Goal: Task Accomplishment & Management: Use online tool/utility

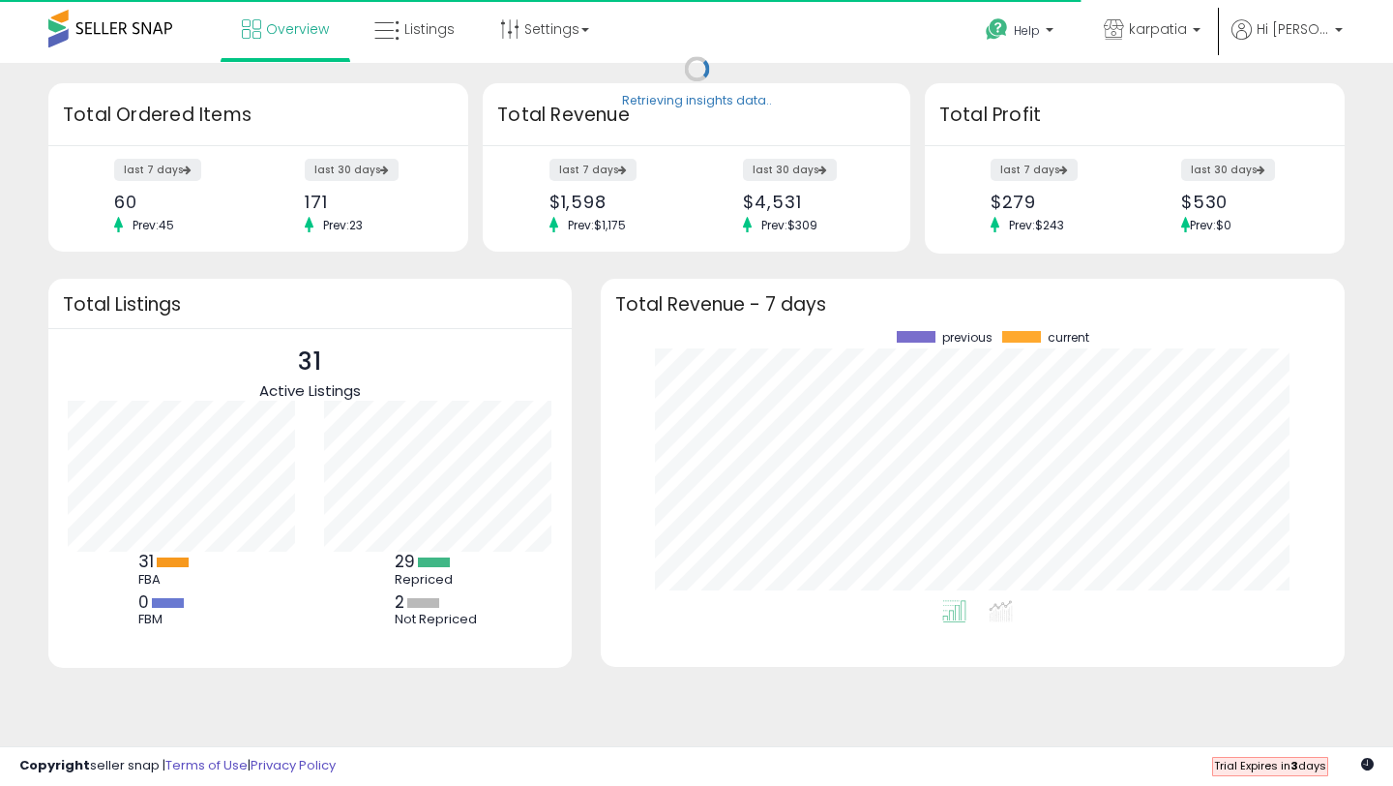
scroll to position [269, 705]
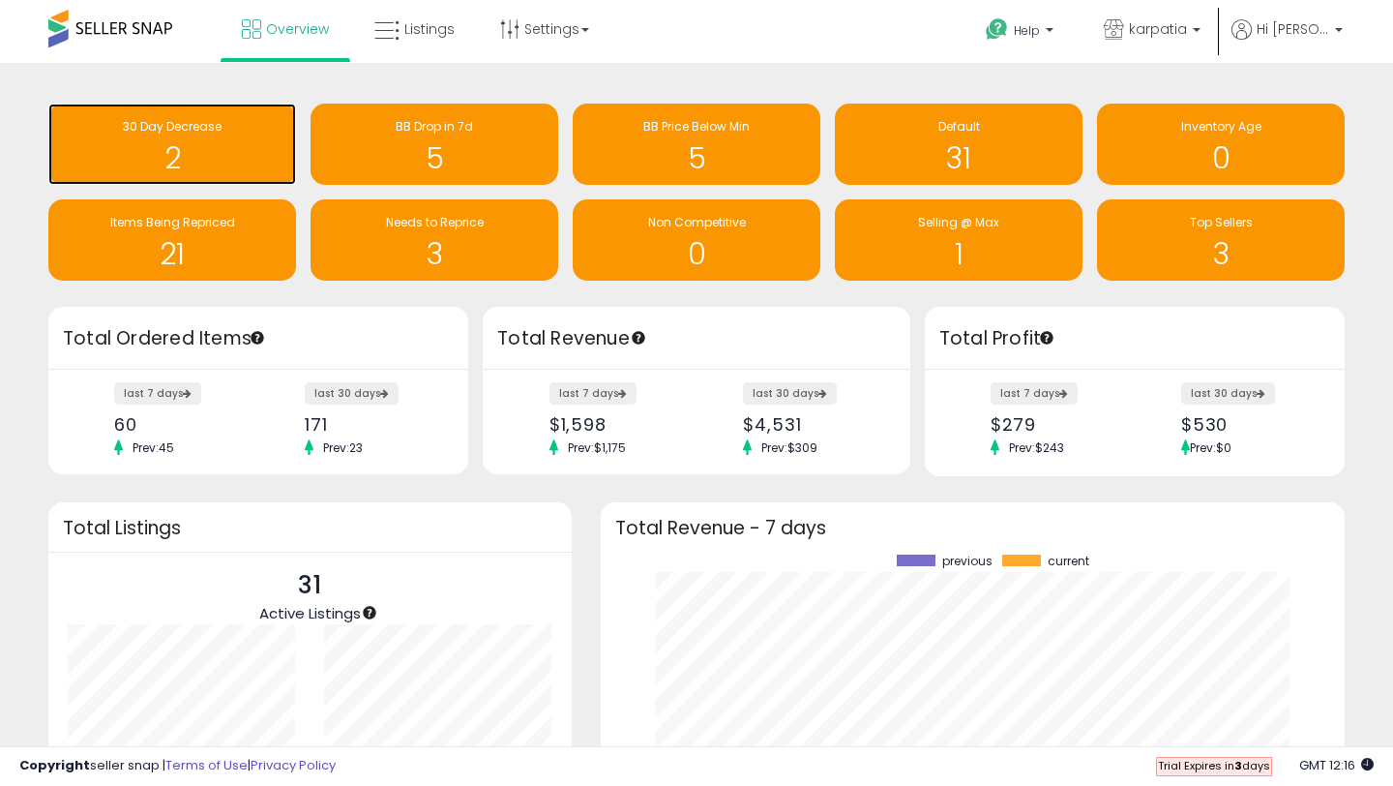
click at [188, 150] on h1 "2" at bounding box center [172, 158] width 228 height 32
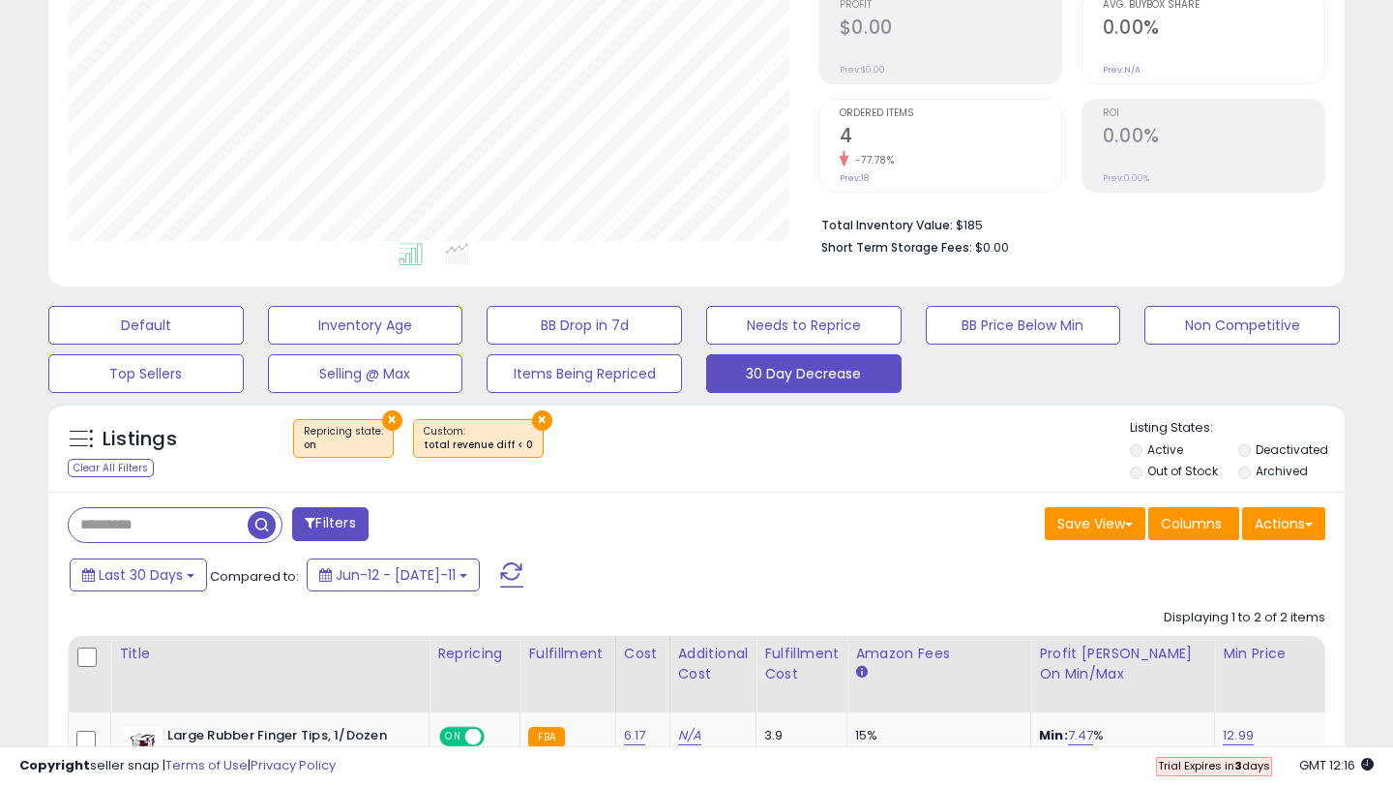
scroll to position [386, 0]
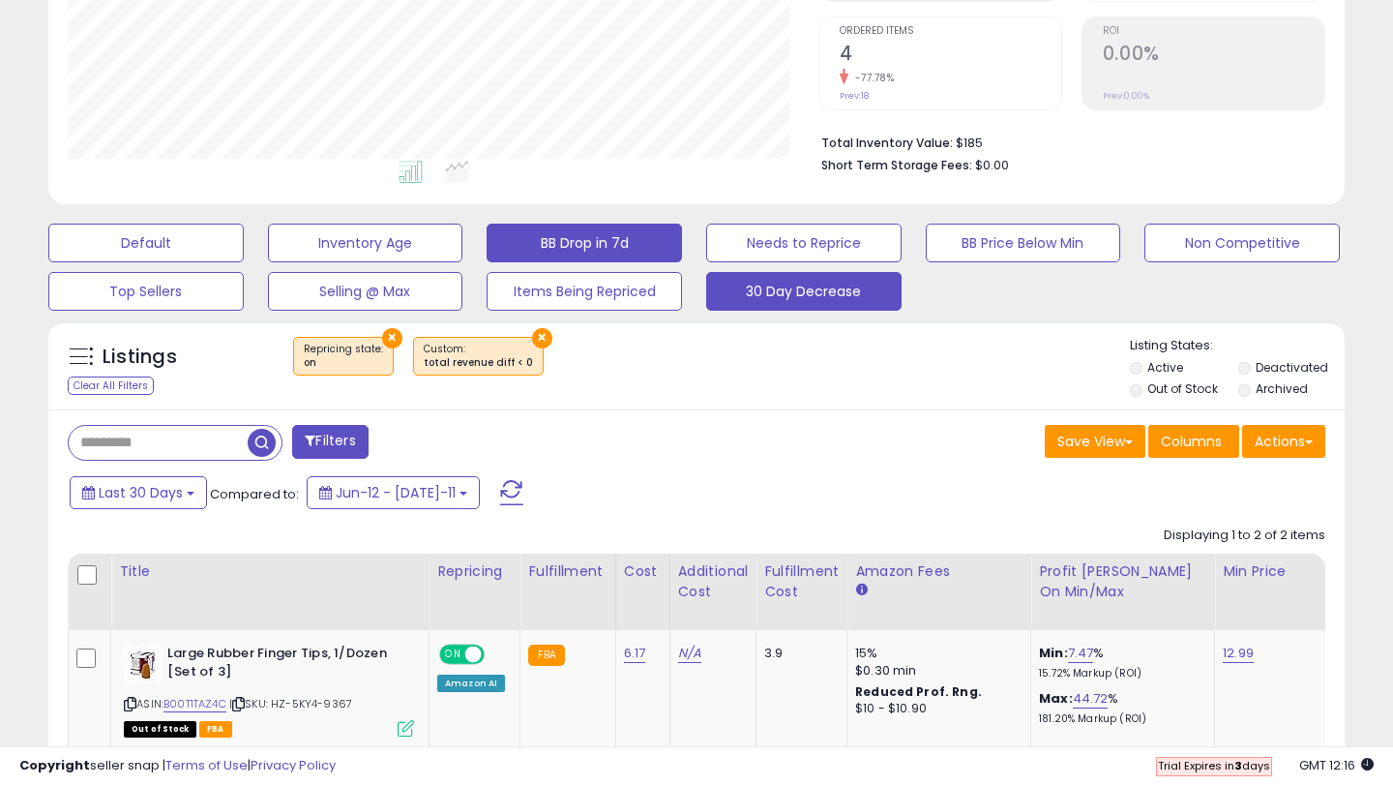
click at [244, 246] on button "BB Drop in 7d" at bounding box center [145, 242] width 195 height 39
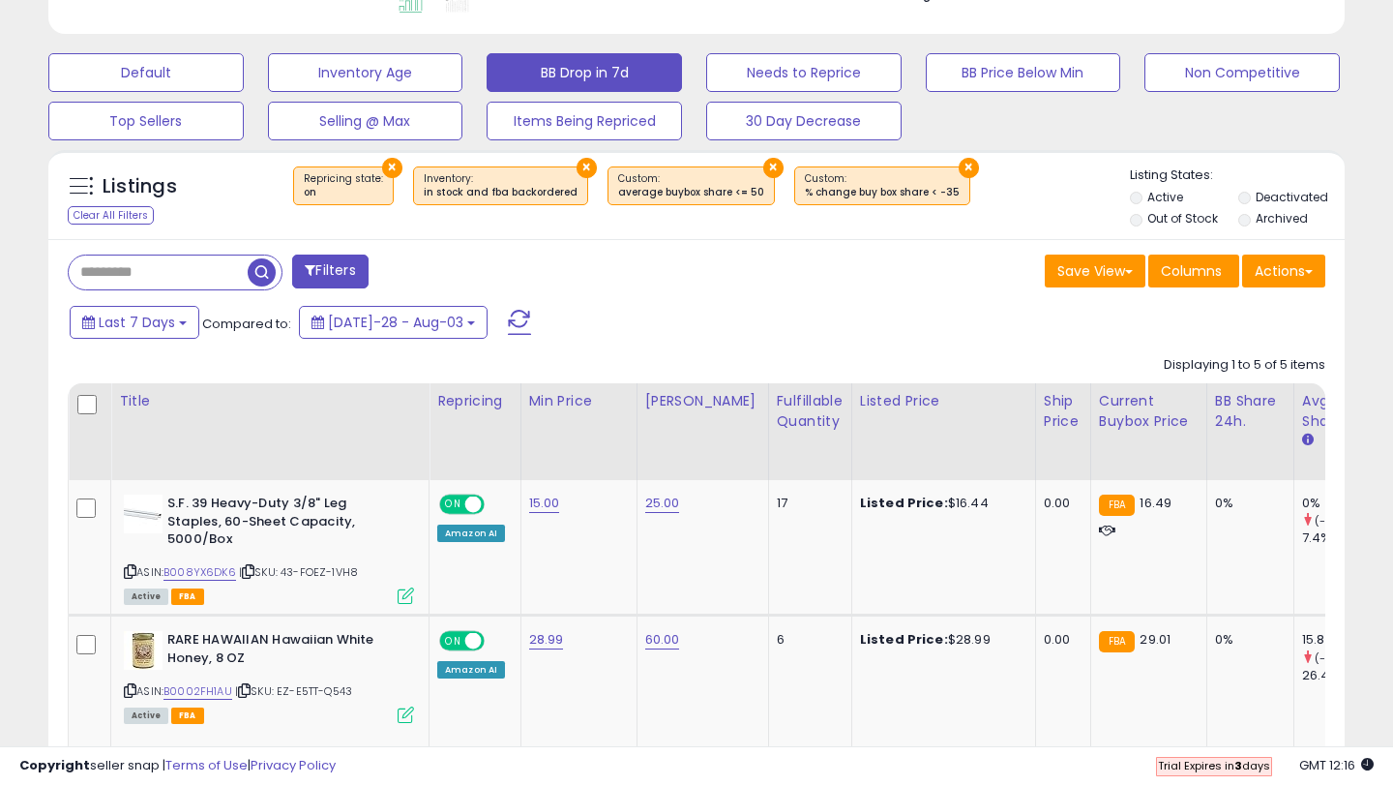
scroll to position [520, 0]
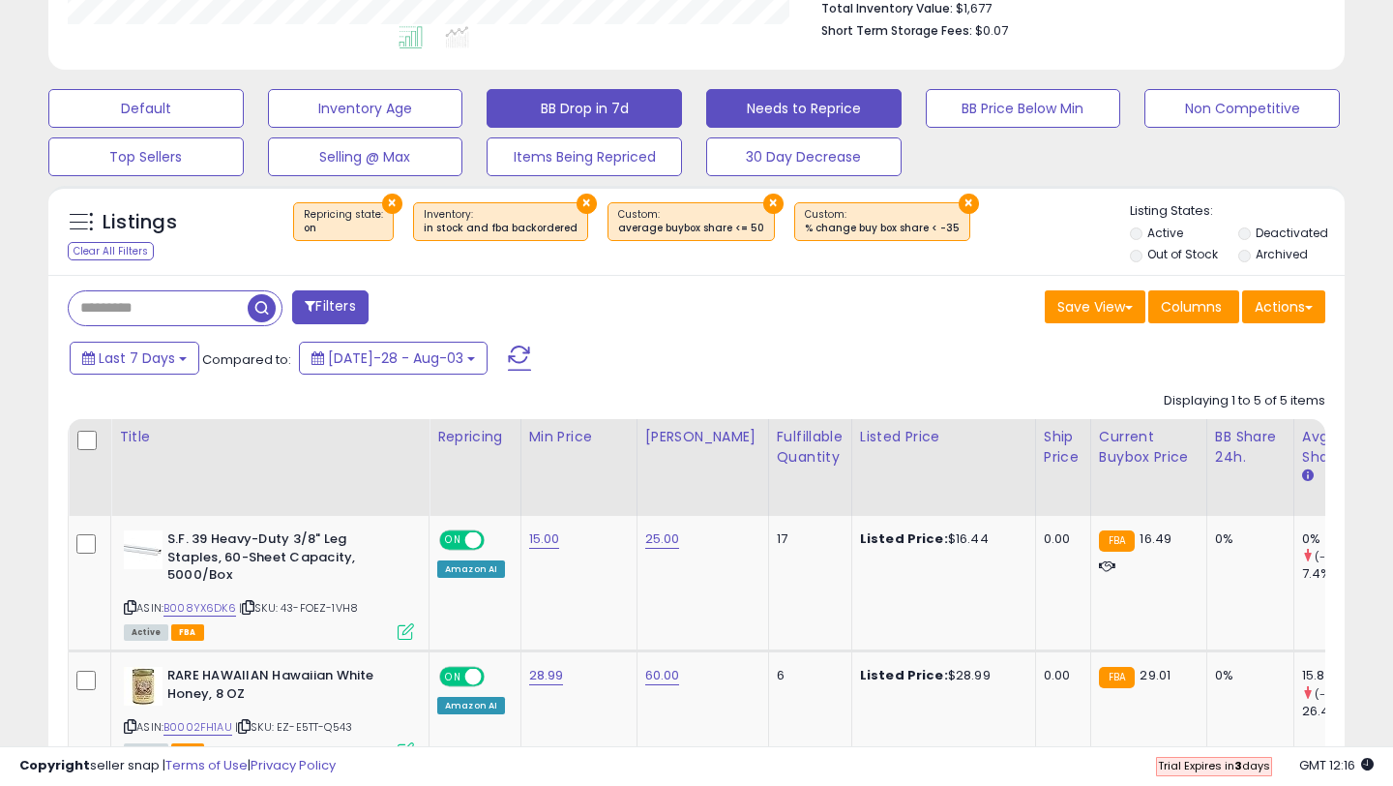
click at [244, 120] on button "Needs to Reprice" at bounding box center [145, 108] width 195 height 39
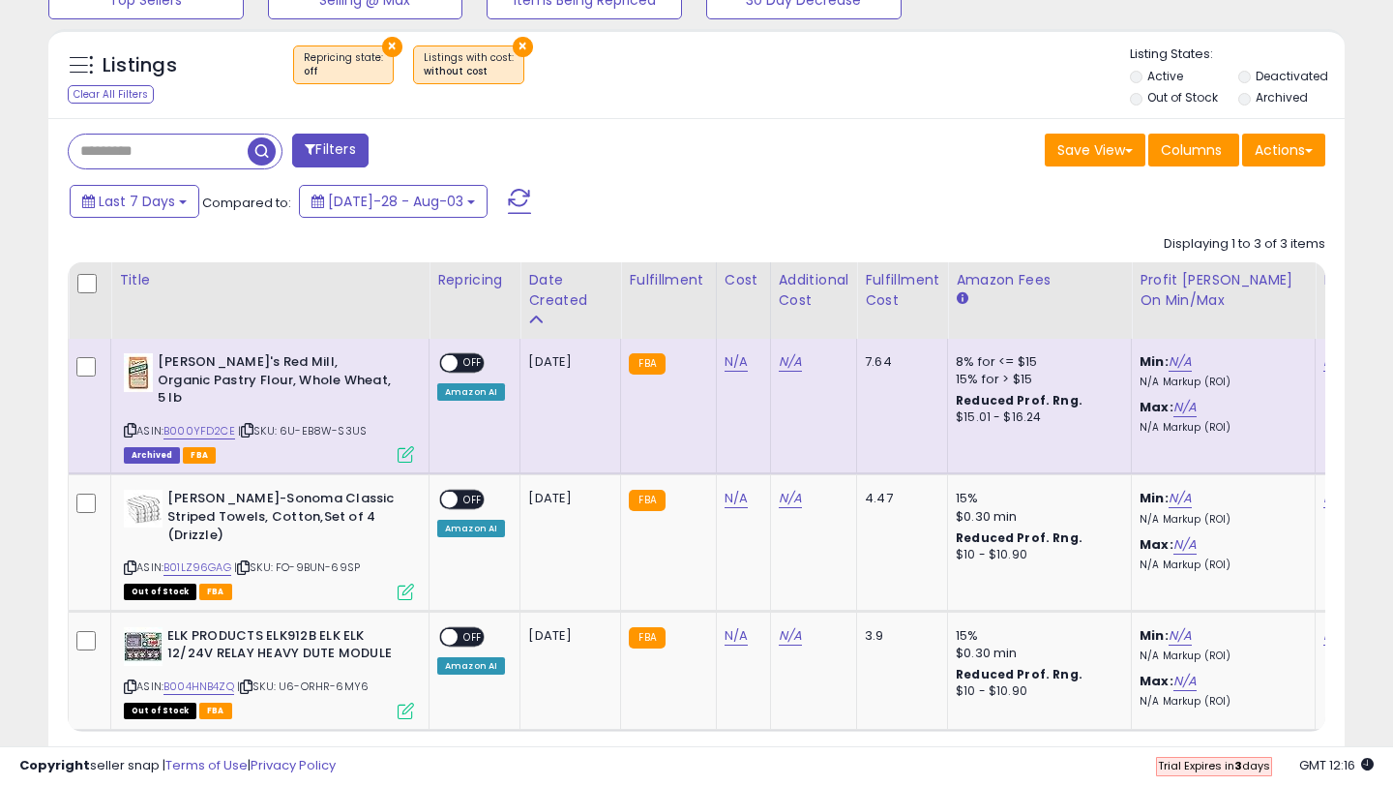
scroll to position [397, 750]
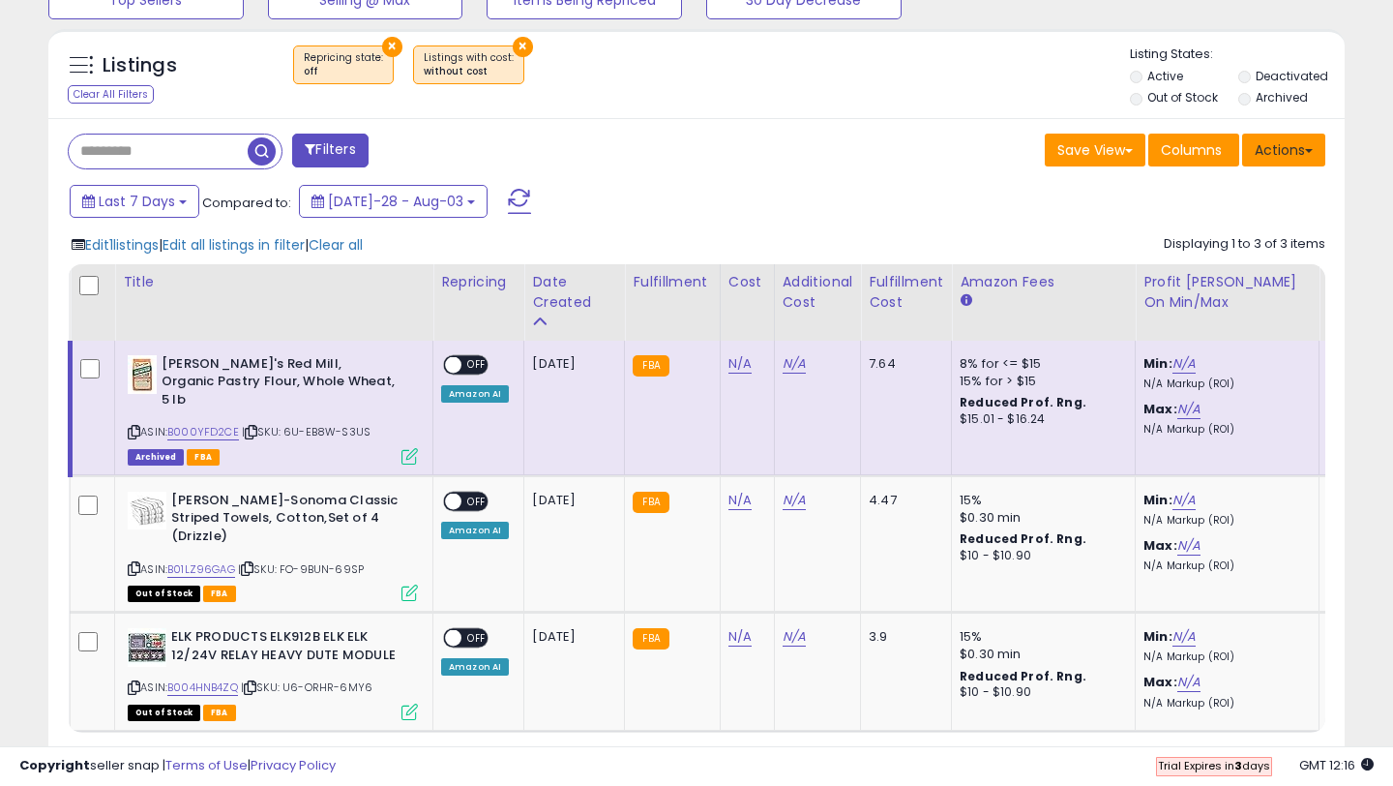
click at [1268, 165] on button "Actions" at bounding box center [1283, 150] width 83 height 33
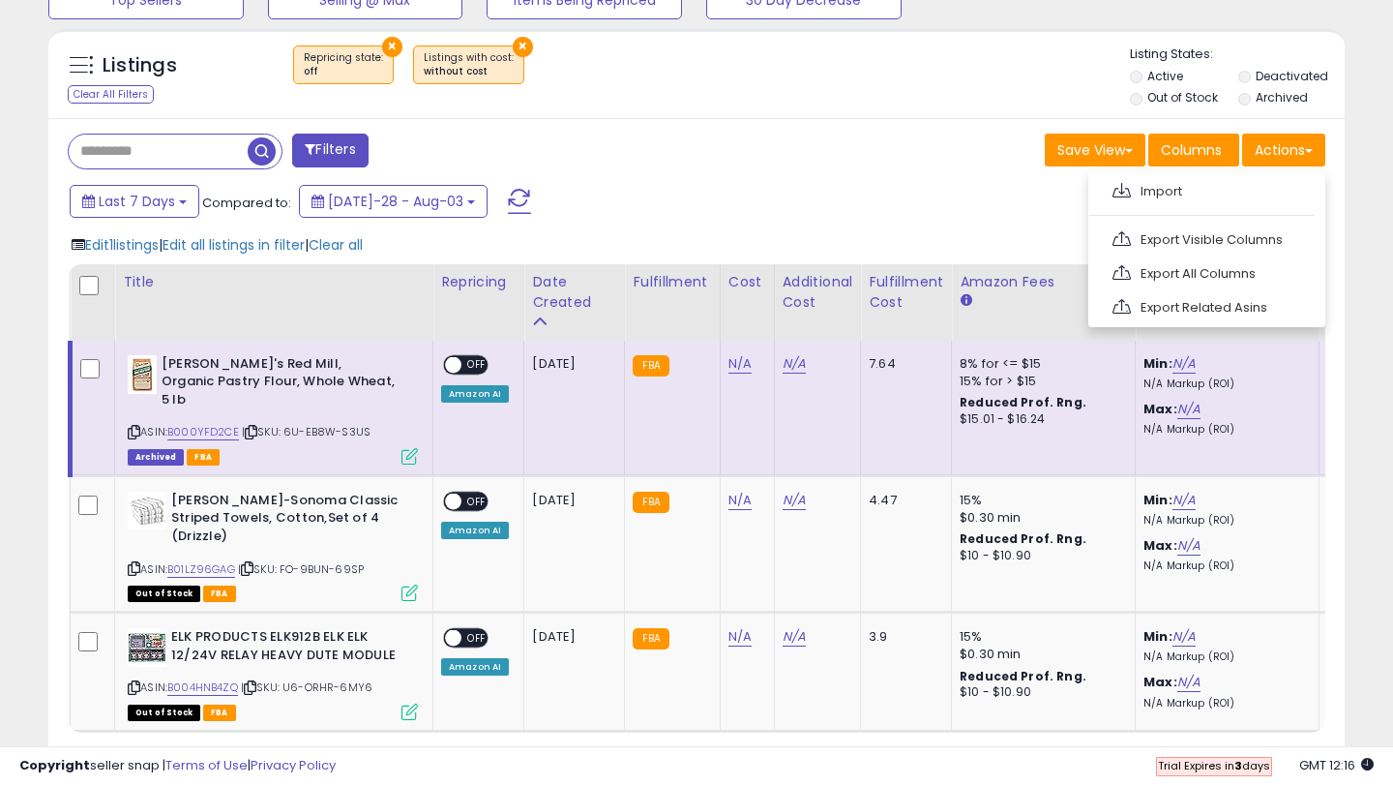
click at [960, 216] on div "Last 7 Days Compared to: [DATE]-28 - Aug-03" at bounding box center [536, 204] width 943 height 44
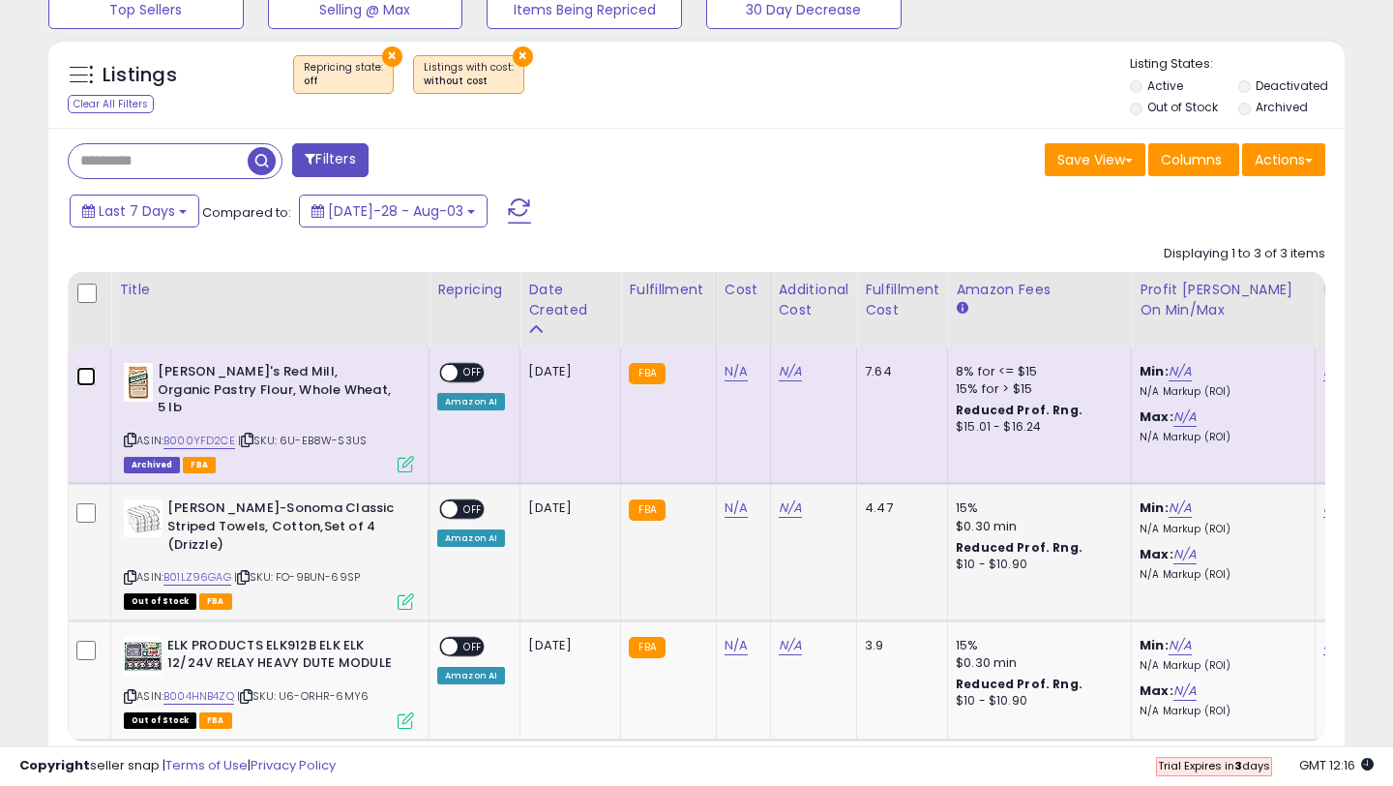
scroll to position [455, 0]
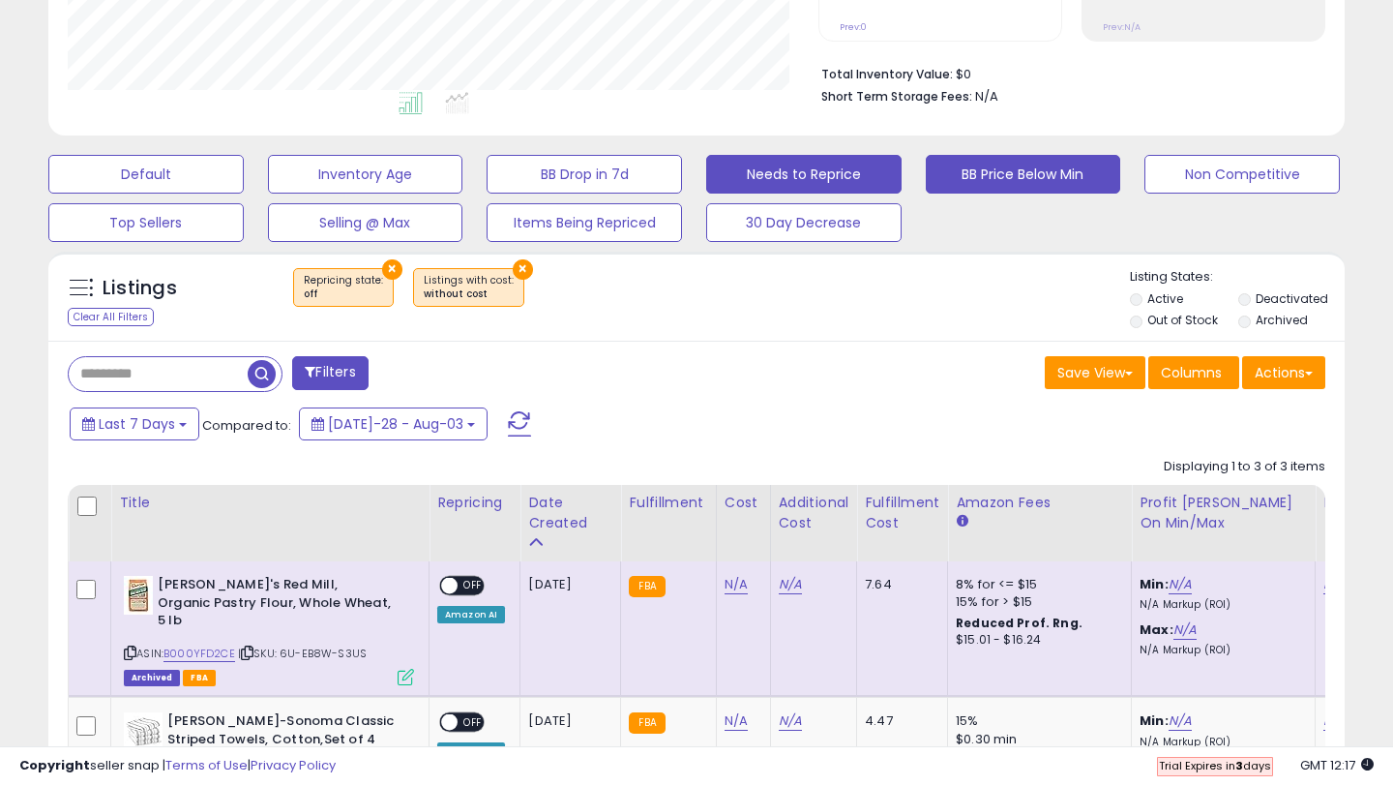
click at [244, 176] on button "BB Price Below Min" at bounding box center [145, 174] width 195 height 39
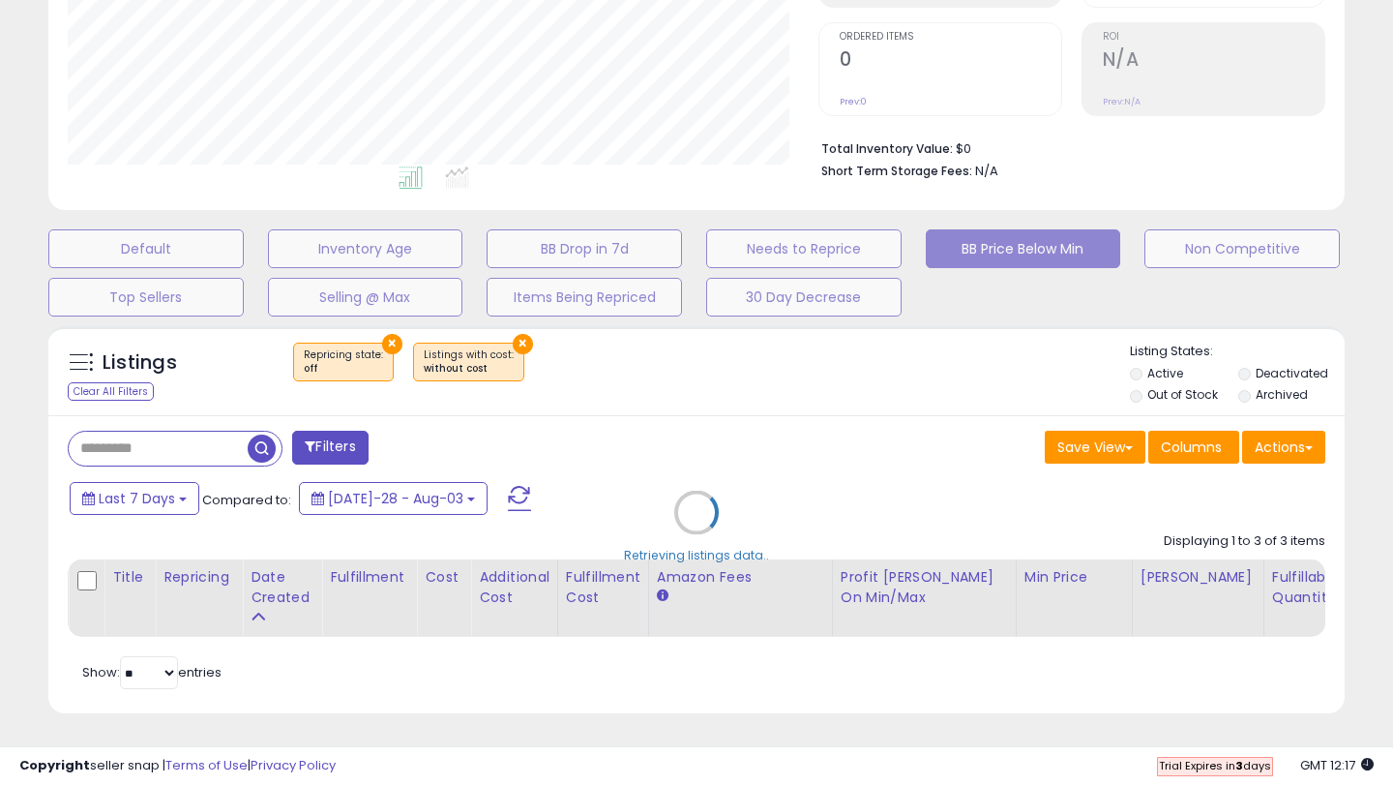
scroll to position [380, 0]
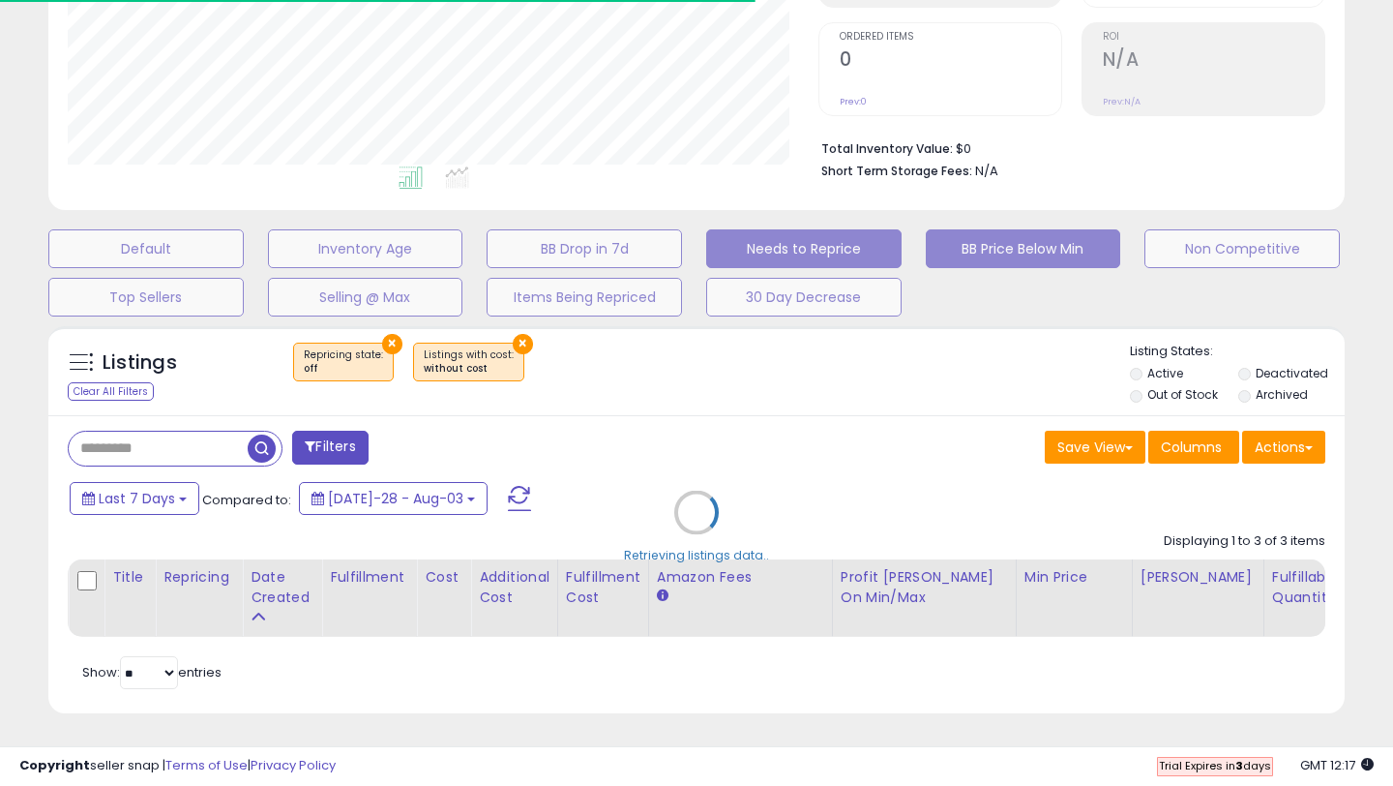
select select "**"
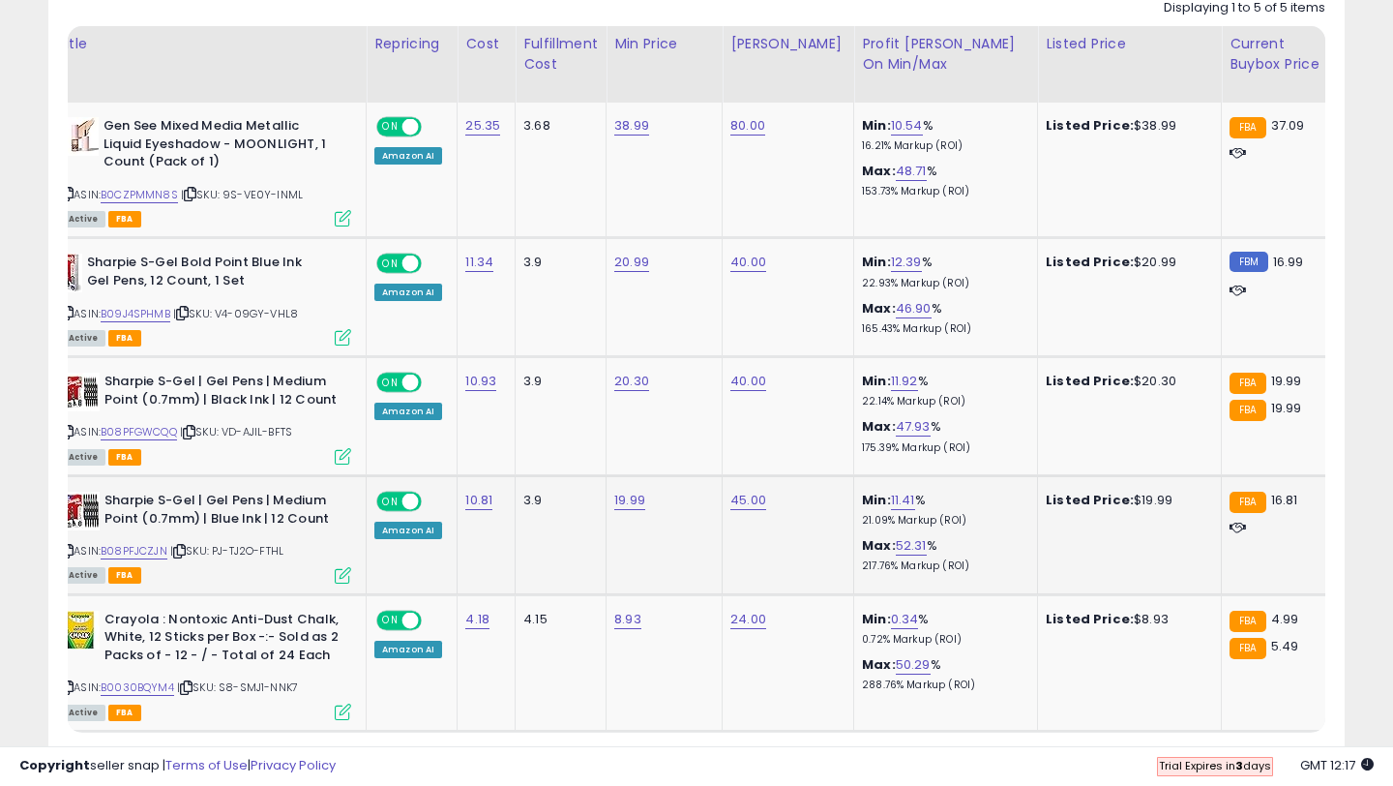
scroll to position [0, 0]
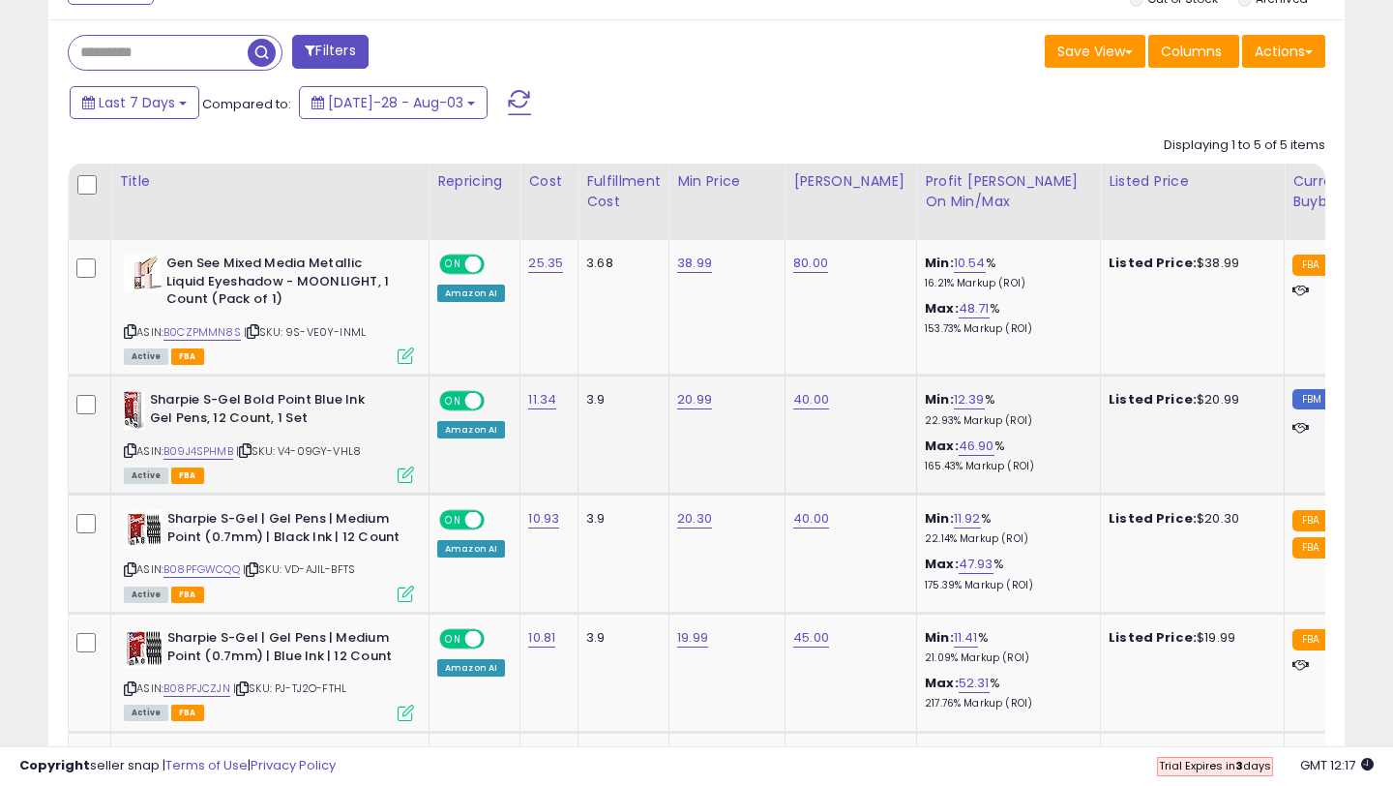
click at [125, 450] on icon at bounding box center [130, 450] width 13 height 11
click at [127, 567] on icon at bounding box center [130, 569] width 13 height 11
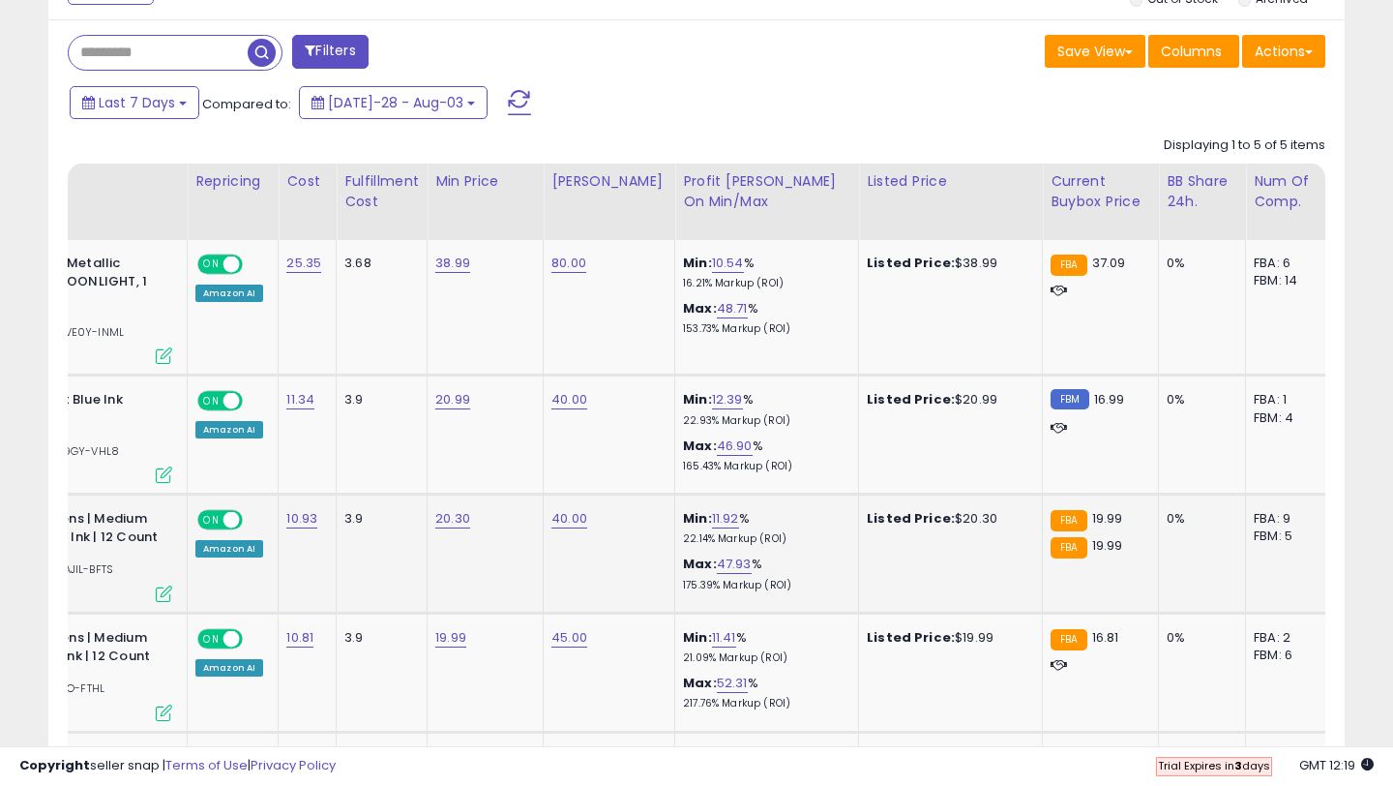
scroll to position [0, 214]
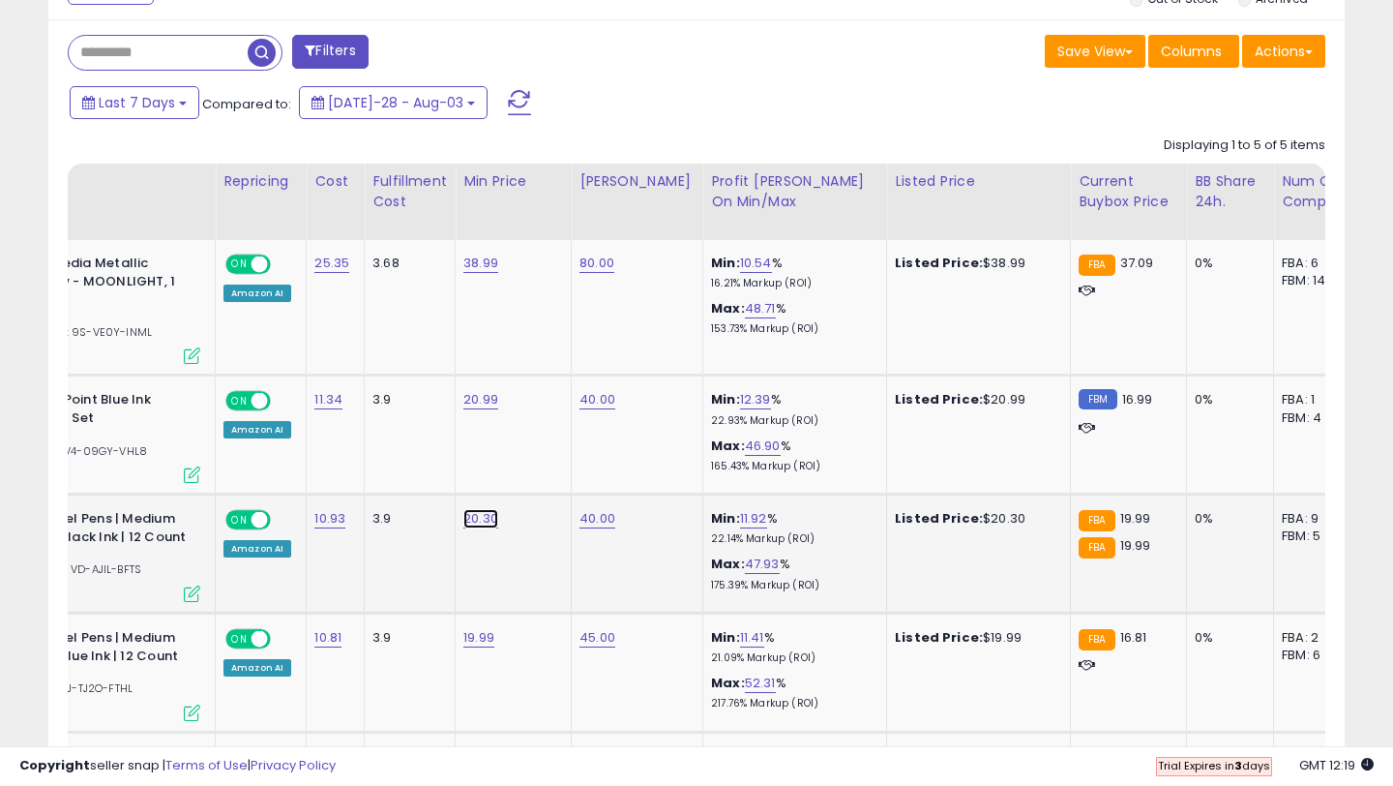
click at [481, 273] on link "20.30" at bounding box center [480, 262] width 35 height 19
click at [445, 475] on input "*****" at bounding box center [428, 472] width 172 height 33
type input "**"
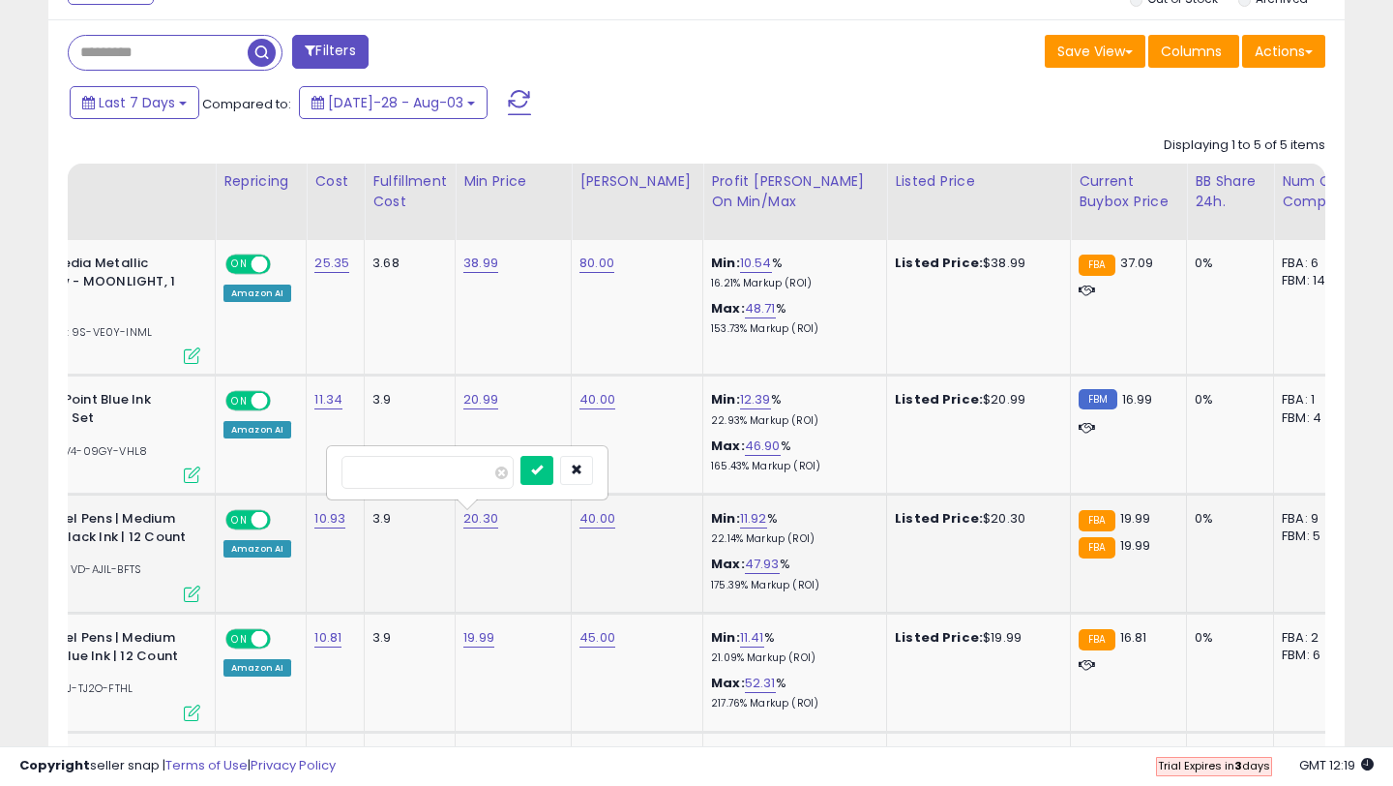
type input "****"
click at [543, 470] on icon "submit" at bounding box center [537, 469] width 12 height 12
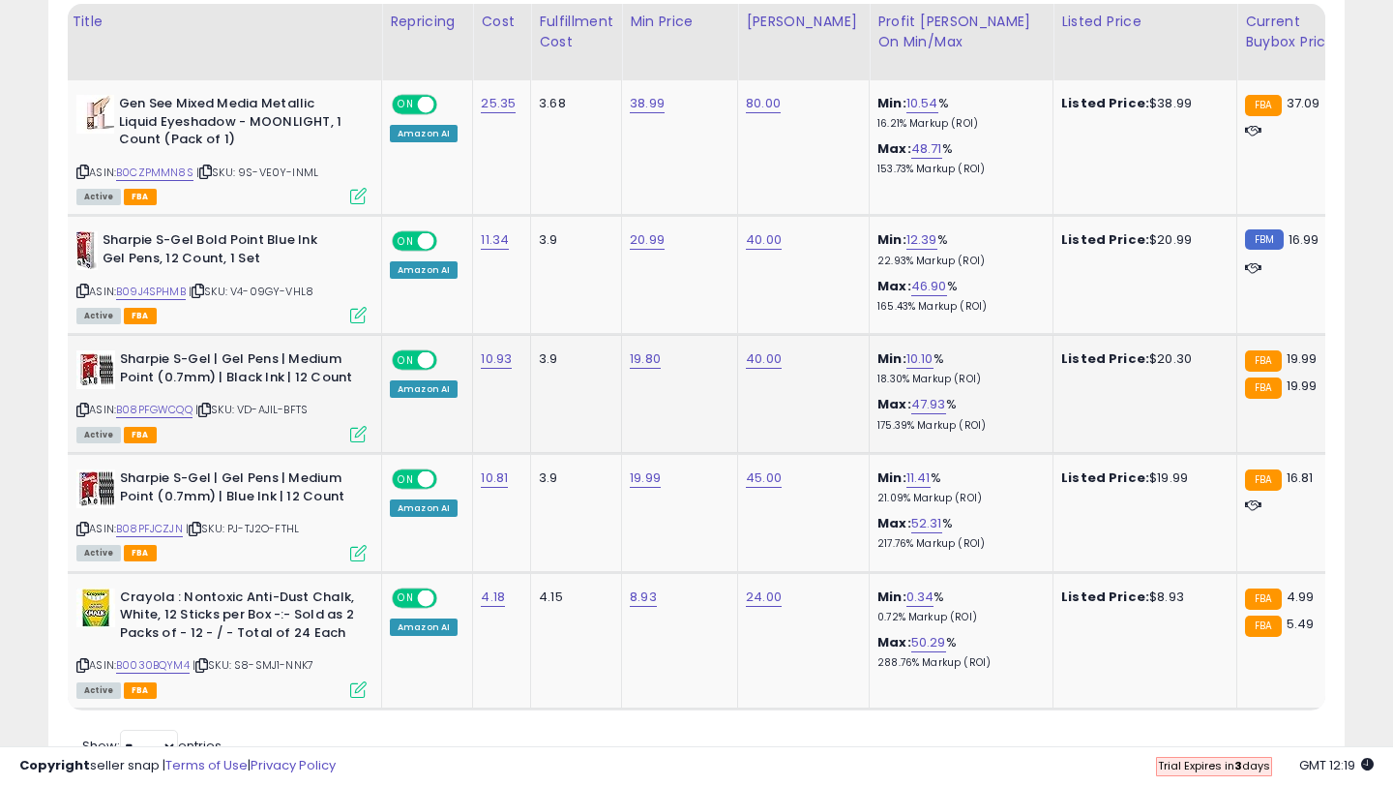
scroll to position [0, 0]
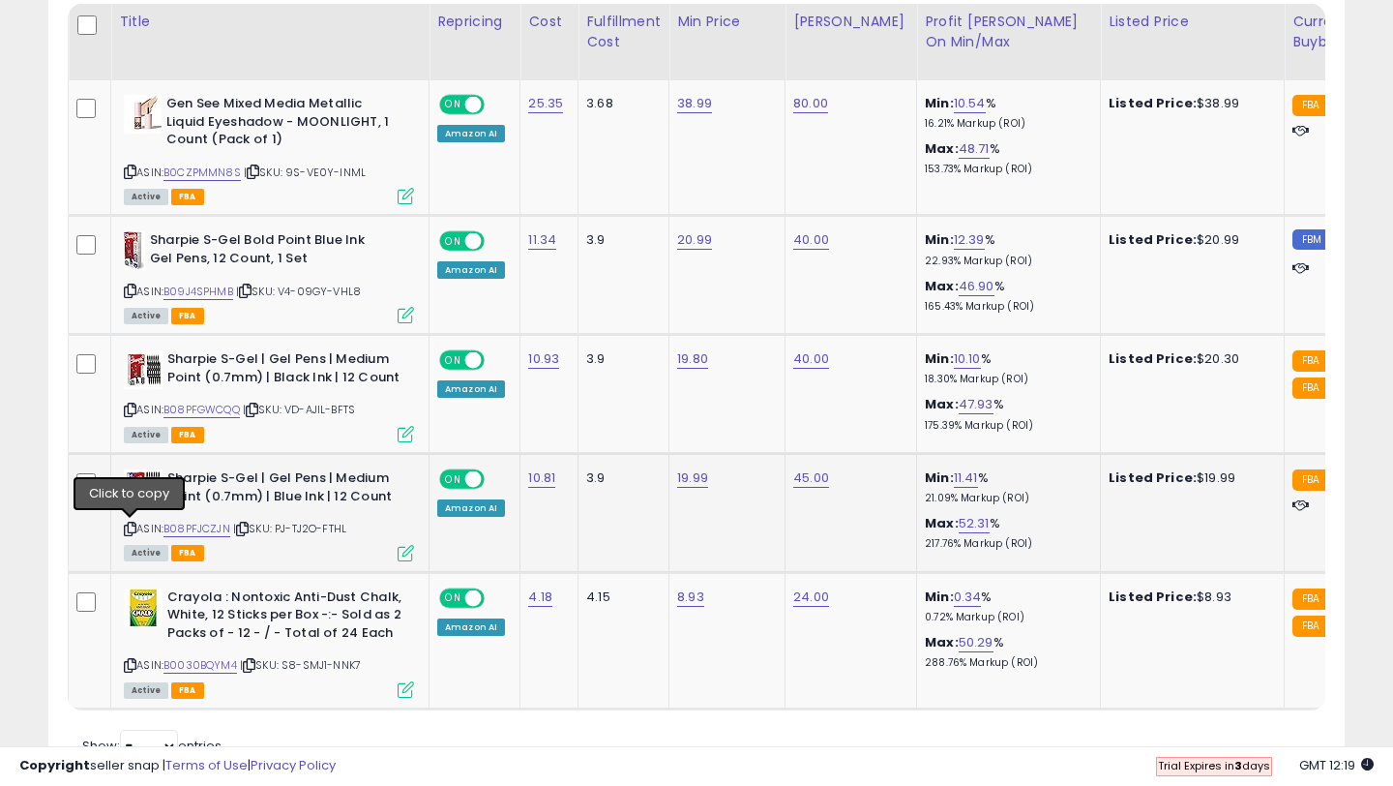
click at [131, 528] on icon at bounding box center [130, 528] width 13 height 11
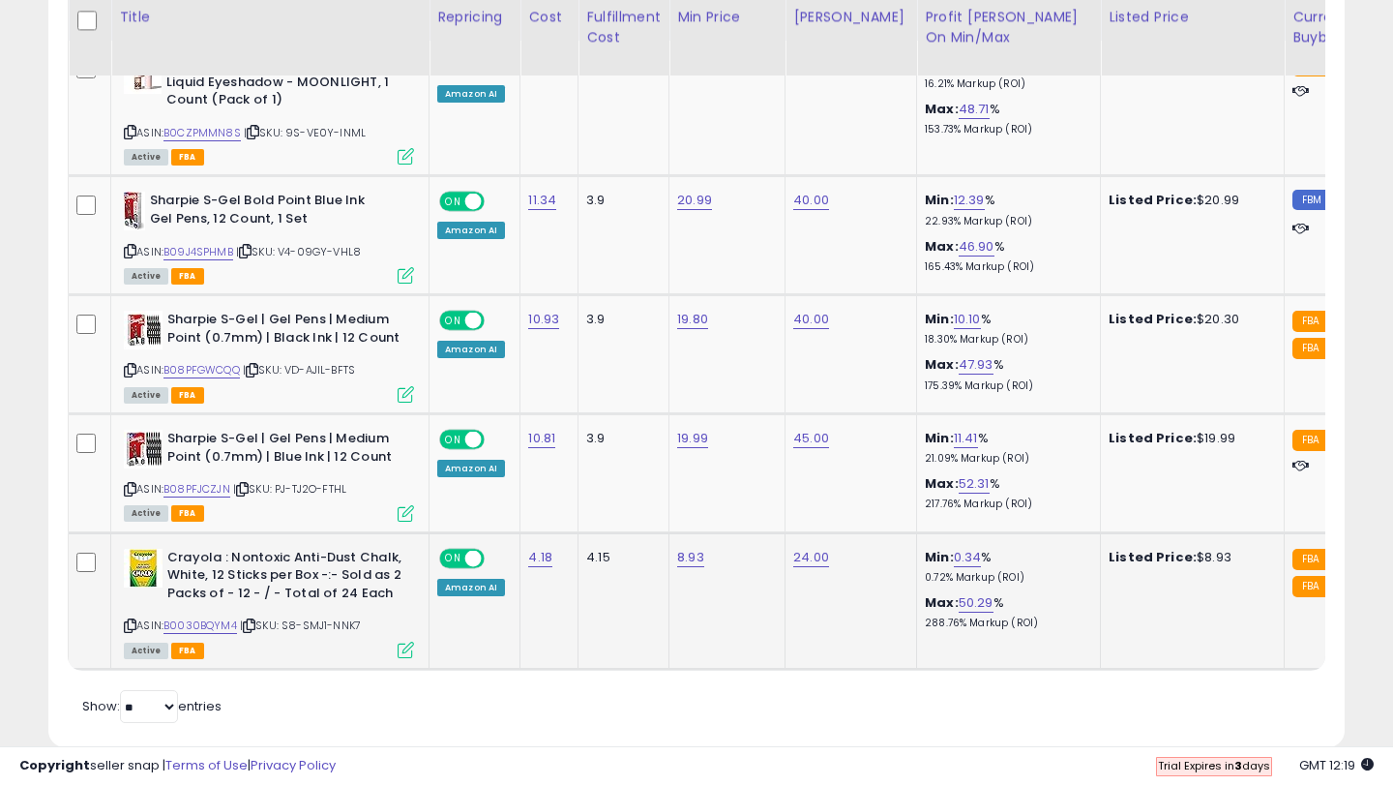
scroll to position [0, 121]
click at [131, 623] on icon at bounding box center [130, 625] width 13 height 11
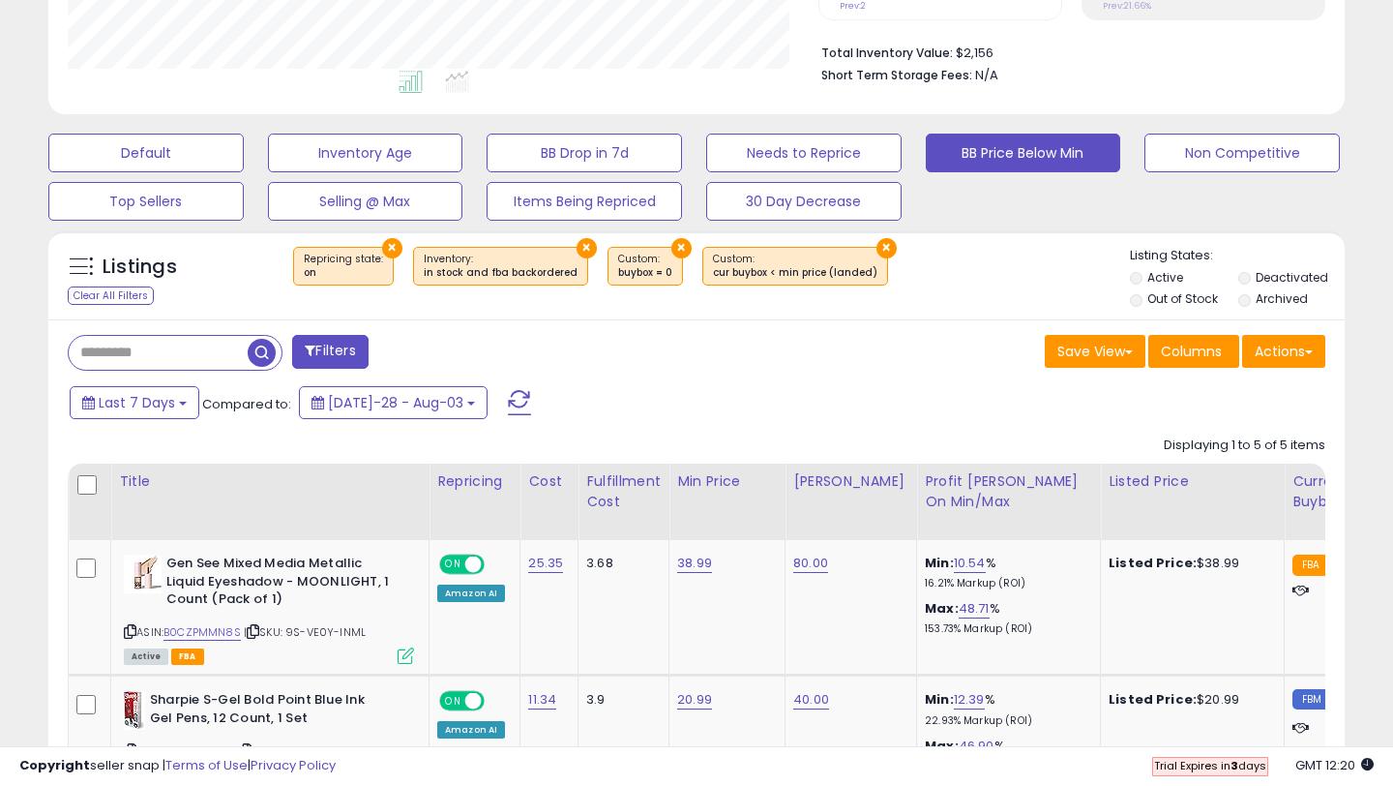
scroll to position [403, 0]
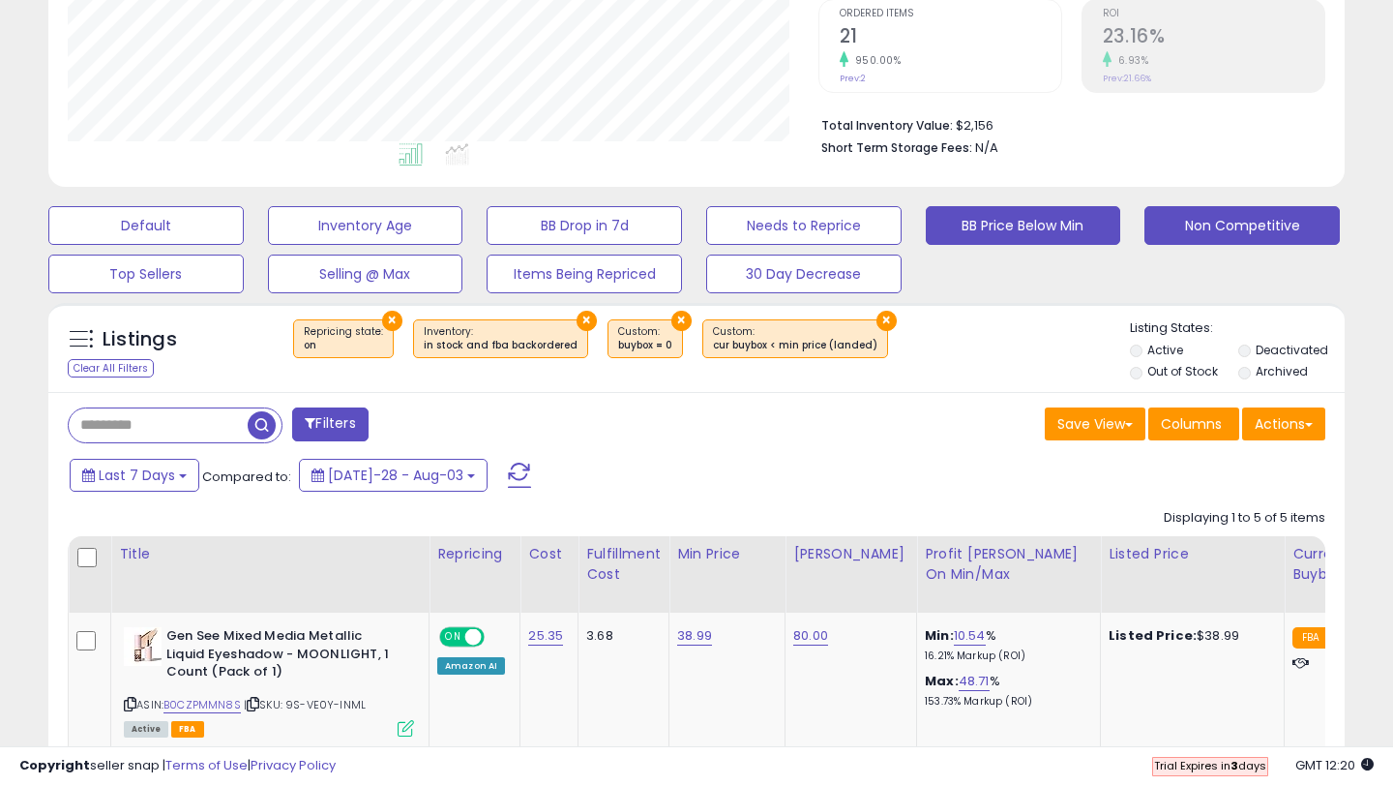
click at [244, 209] on button "Non Competitive" at bounding box center [145, 225] width 195 height 39
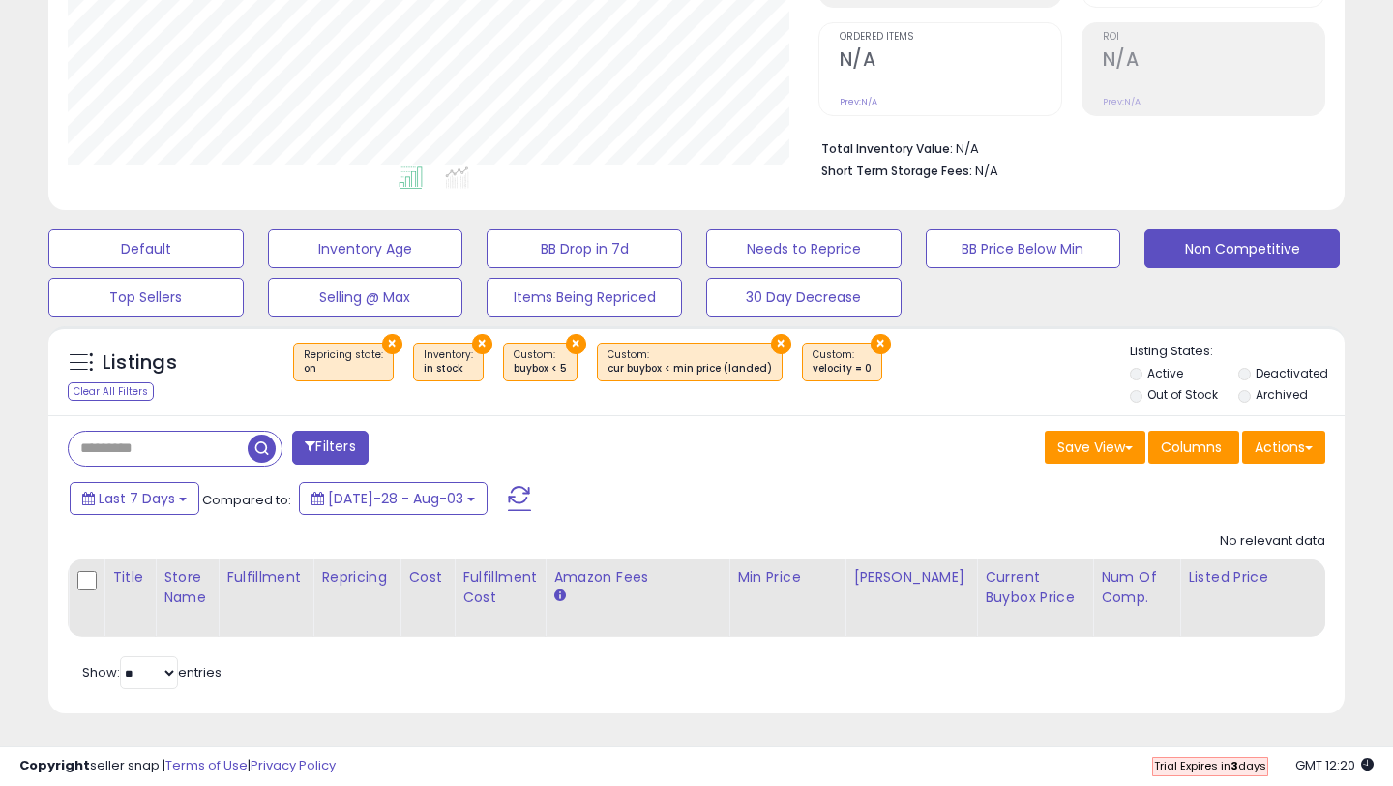
scroll to position [397, 750]
click at [197, 268] on button "Top Sellers" at bounding box center [145, 248] width 195 height 39
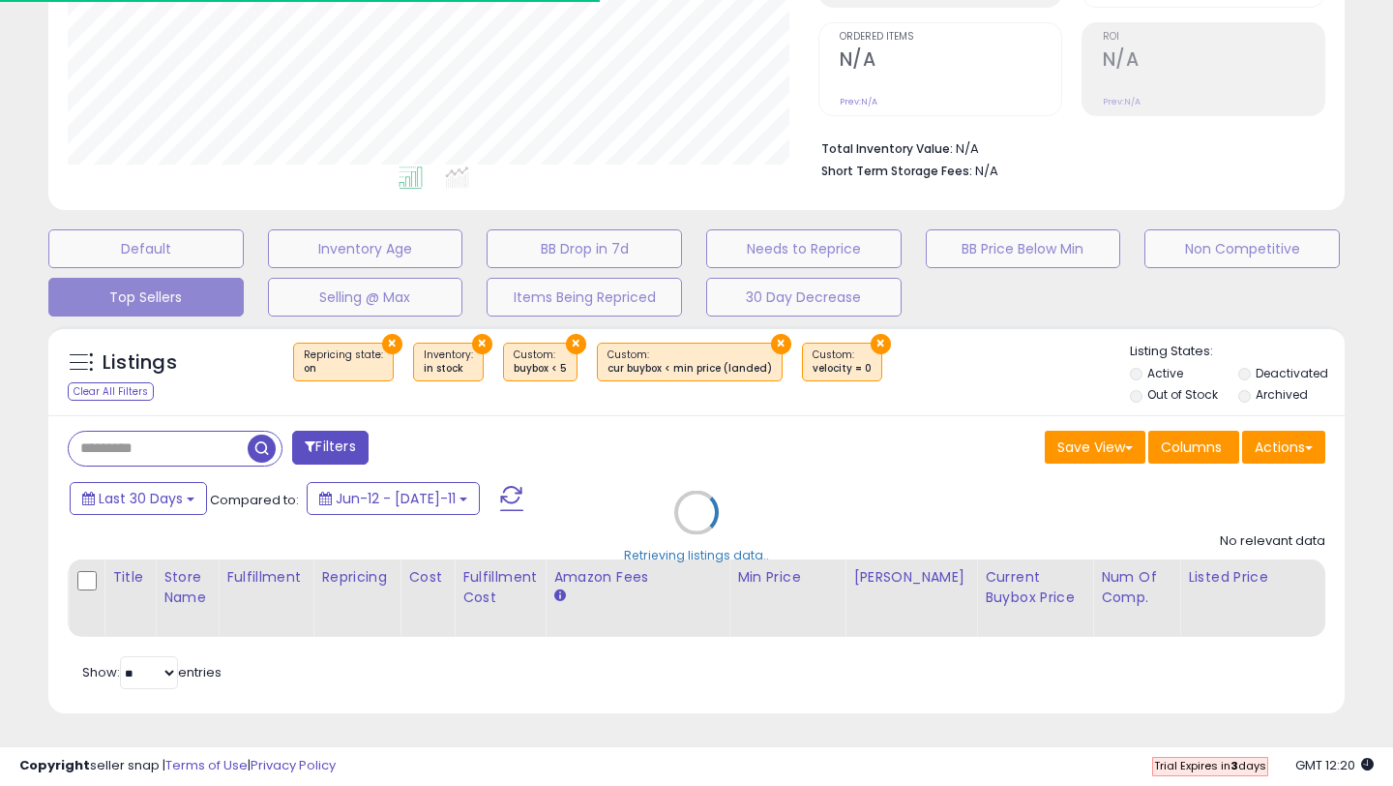
select select "**"
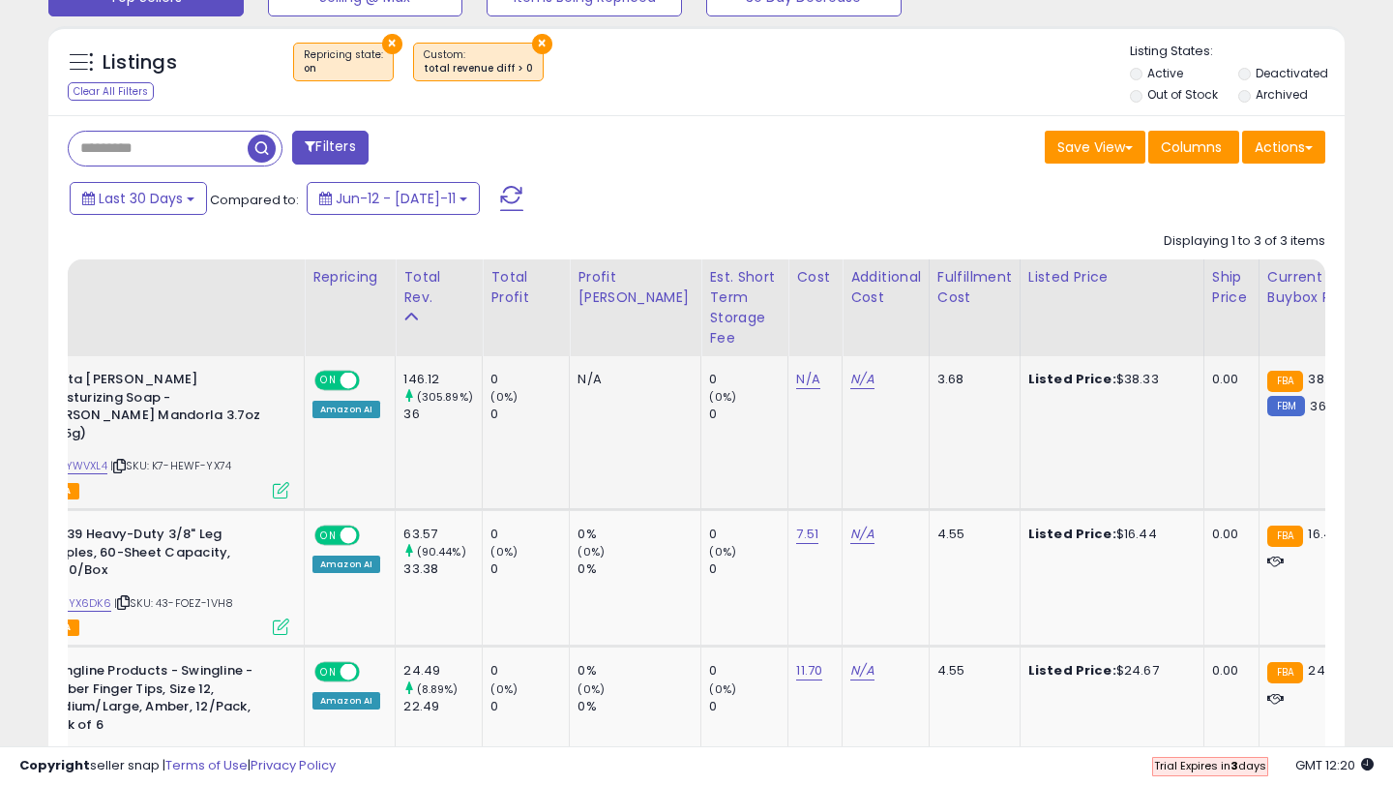
scroll to position [0, 0]
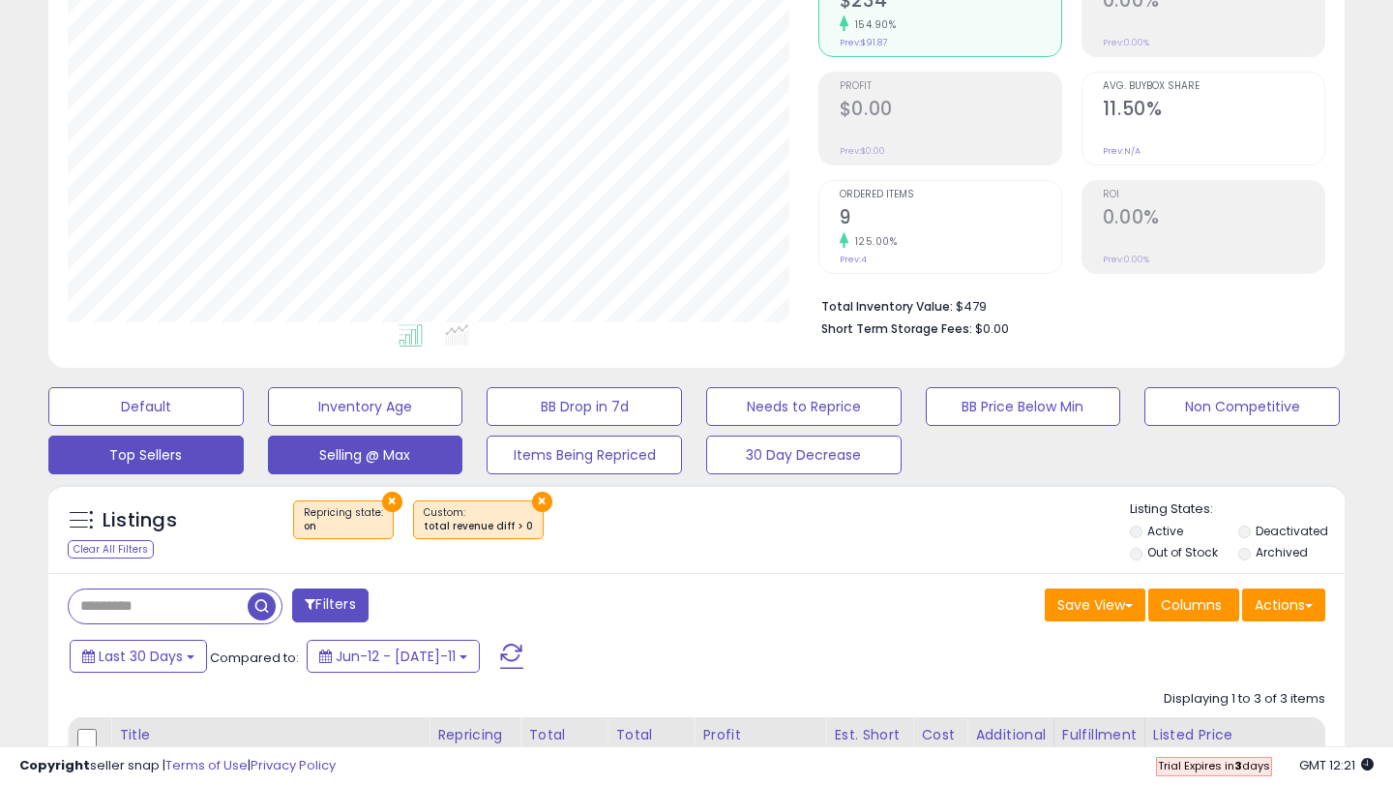
click at [244, 426] on button "Selling @ Max" at bounding box center [145, 406] width 195 height 39
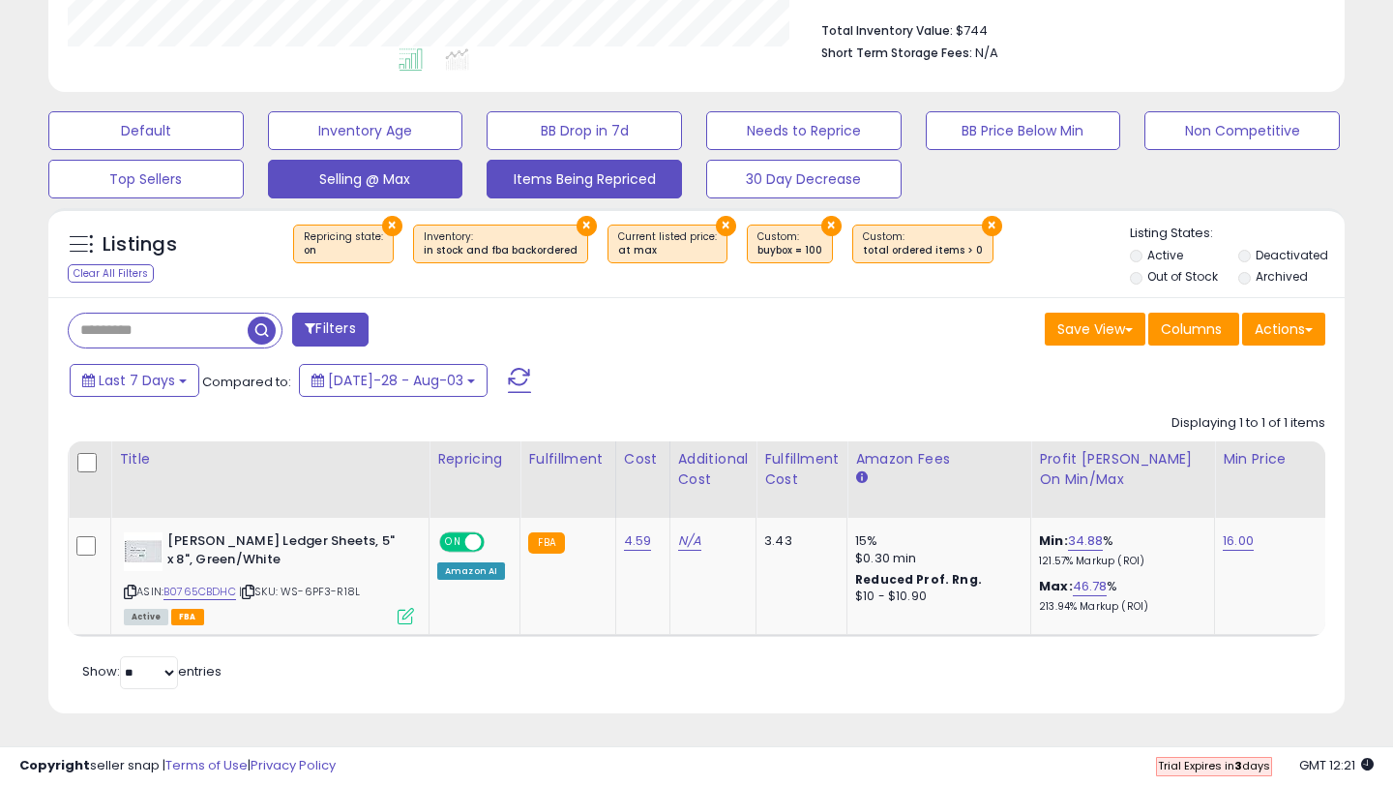
click at [244, 150] on button "Items Being Repriced" at bounding box center [145, 130] width 195 height 39
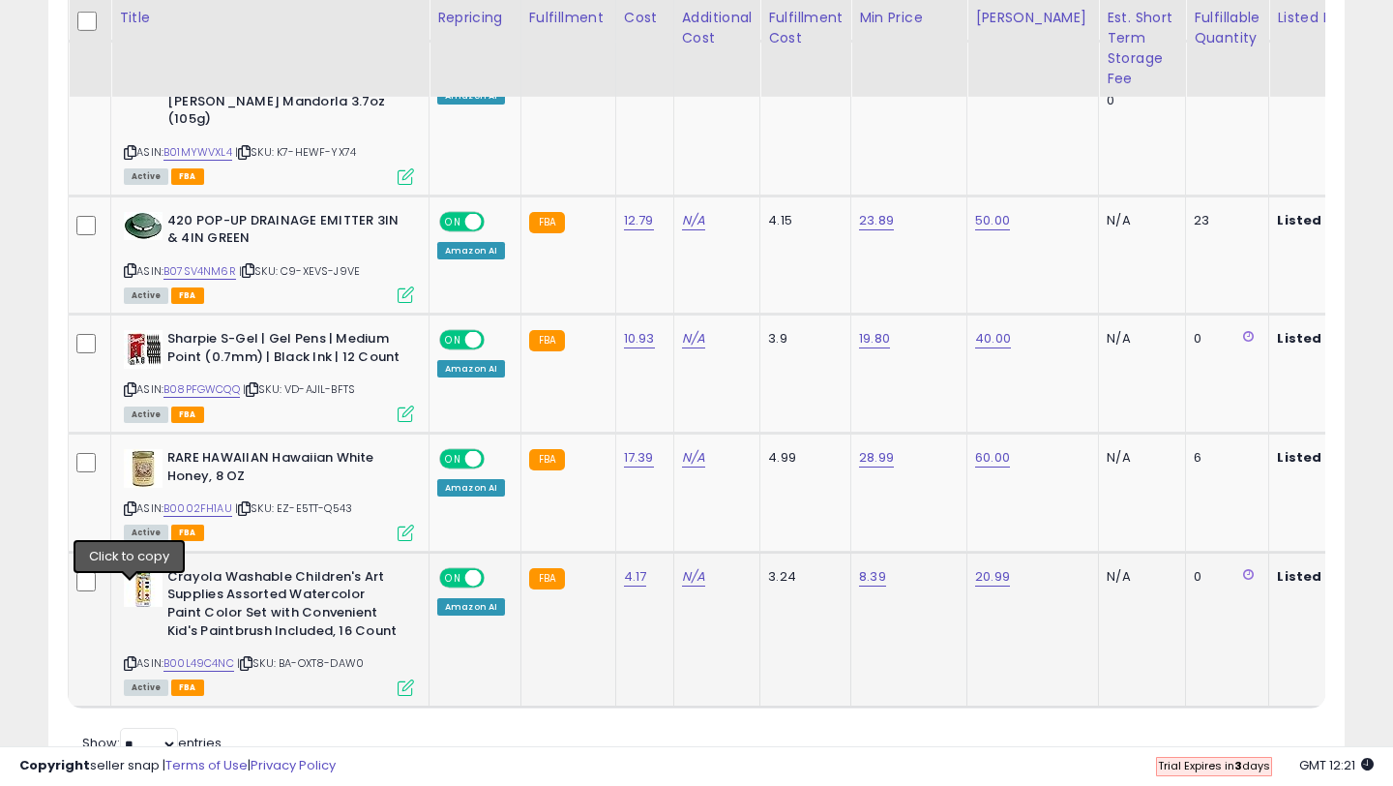
click at [129, 658] on icon at bounding box center [130, 663] width 13 height 11
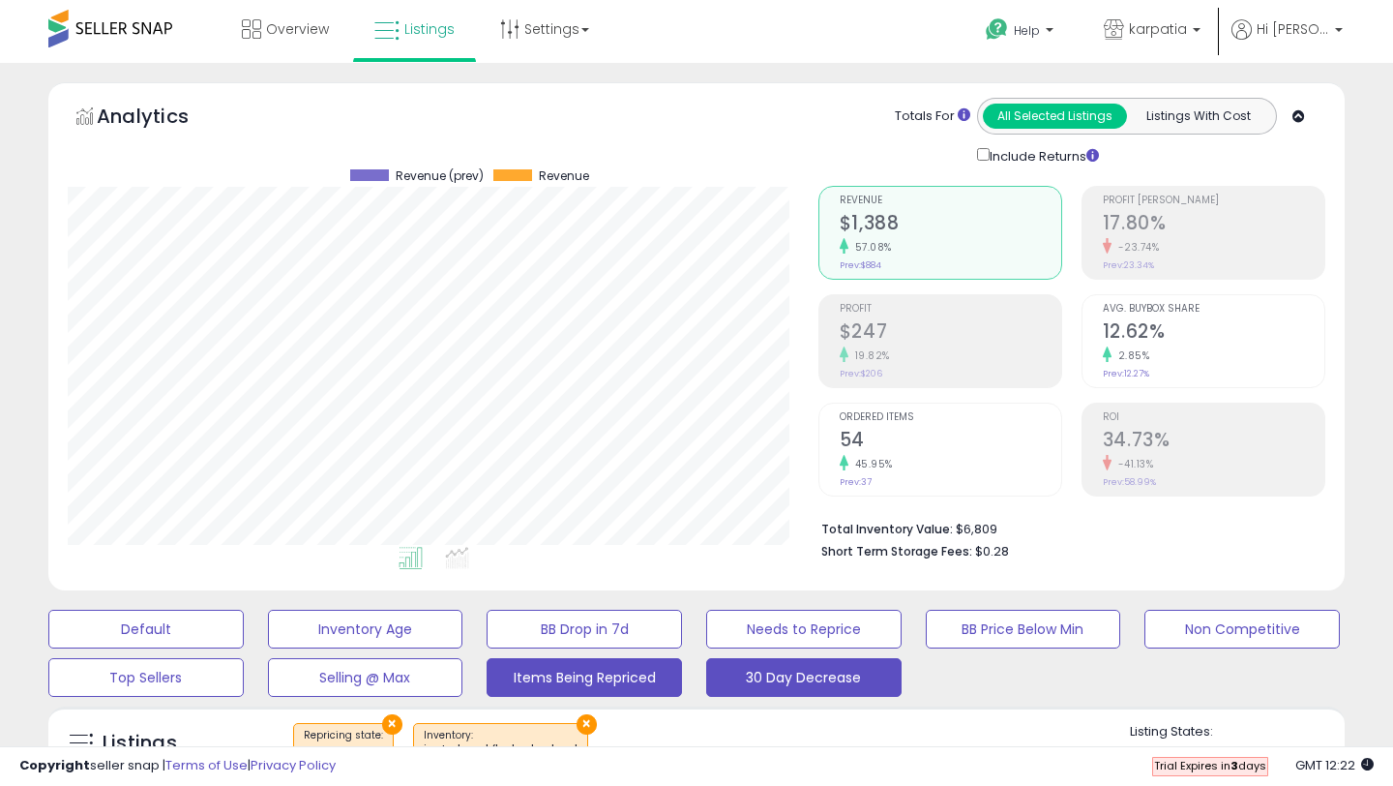
click at [244, 648] on button "30 Day Decrease" at bounding box center [145, 628] width 195 height 39
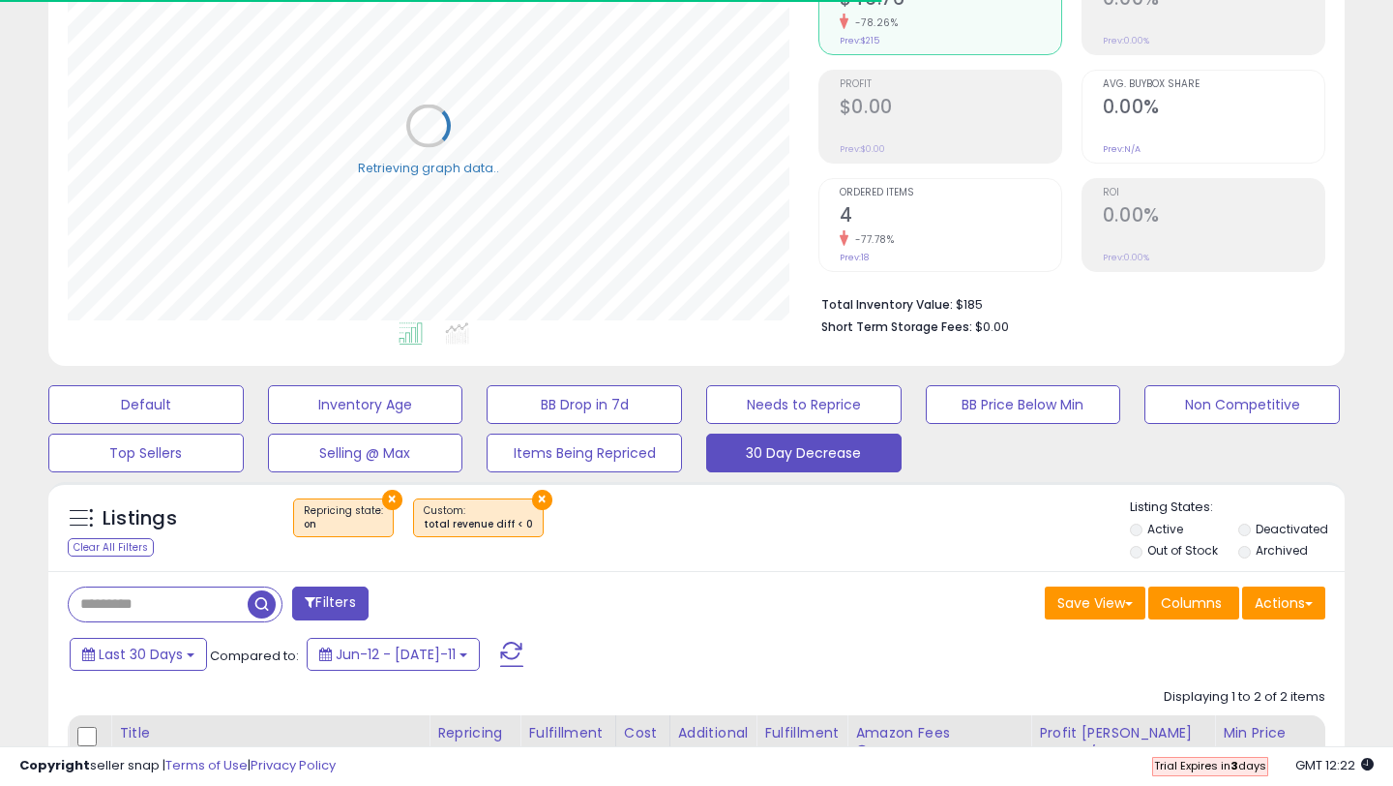
scroll to position [617, 0]
